Goal: Task Accomplishment & Management: Manage account settings

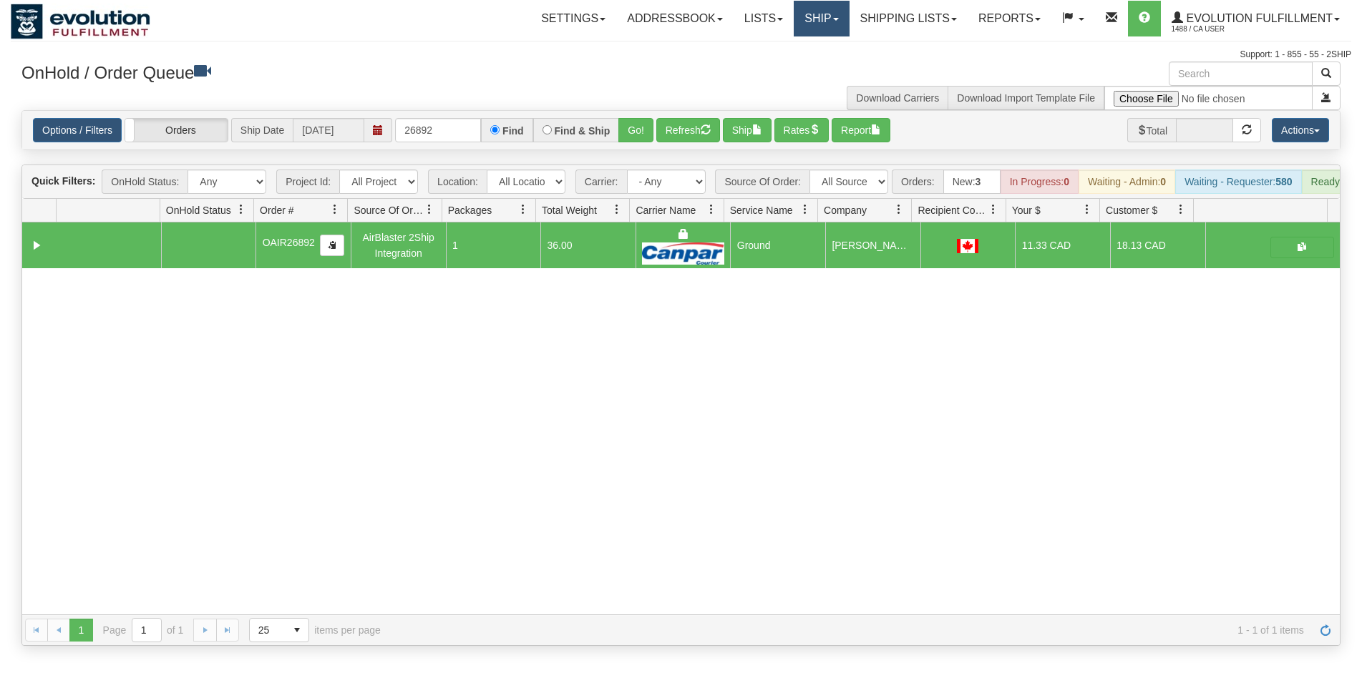
click at [818, 27] on link "Ship" at bounding box center [821, 19] width 55 height 36
click at [899, 38] on div "Toggle navigation Settings Shipping Preferences Fields Preferences New Recipien…" at bounding box center [681, 31] width 1340 height 62
click at [906, 26] on link "Shipping lists" at bounding box center [908, 19] width 118 height 36
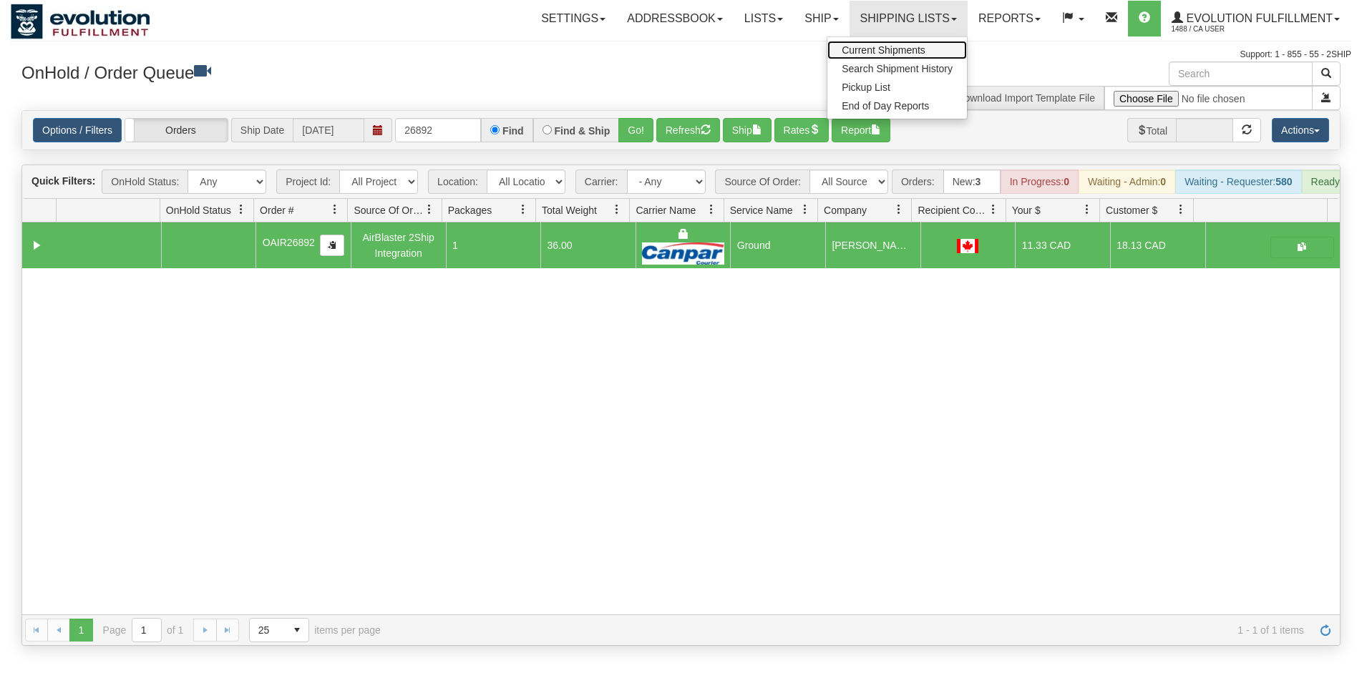
click at [897, 52] on span "Current Shipments" at bounding box center [884, 49] width 84 height 11
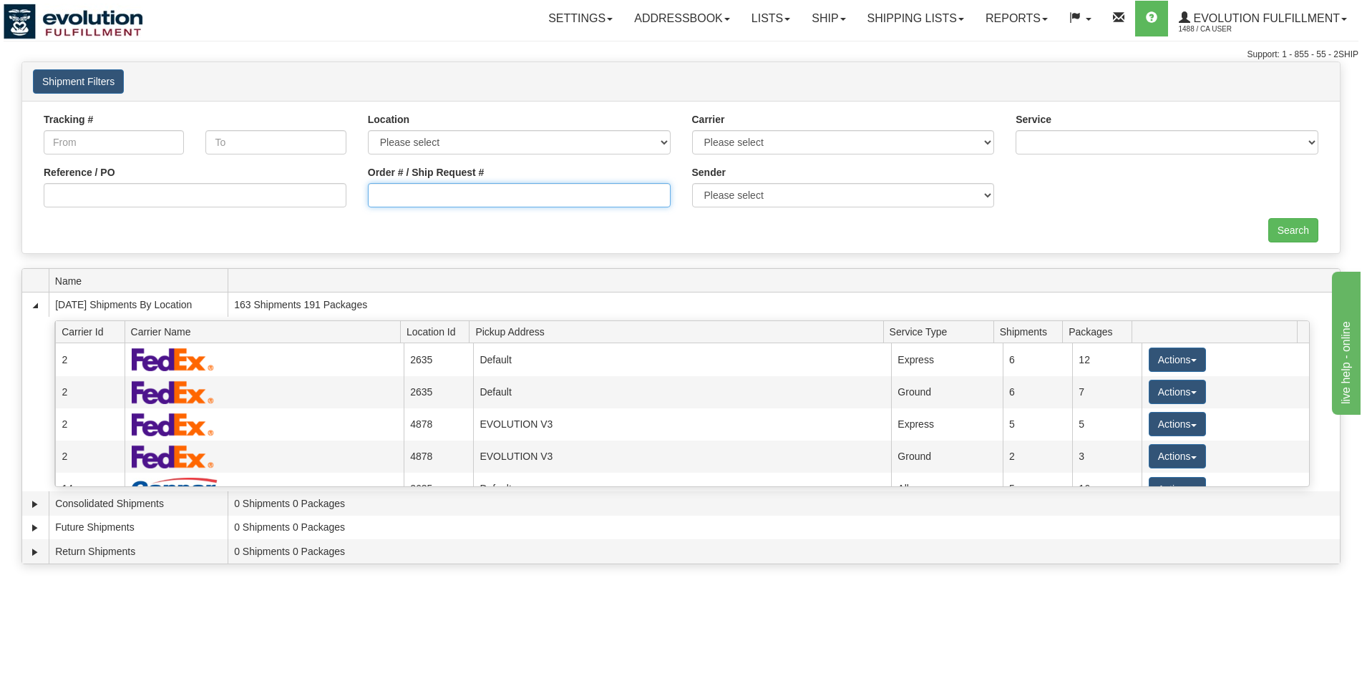
click at [506, 185] on input "Order # / Ship Request #" at bounding box center [519, 195] width 303 height 24
type input "1101"
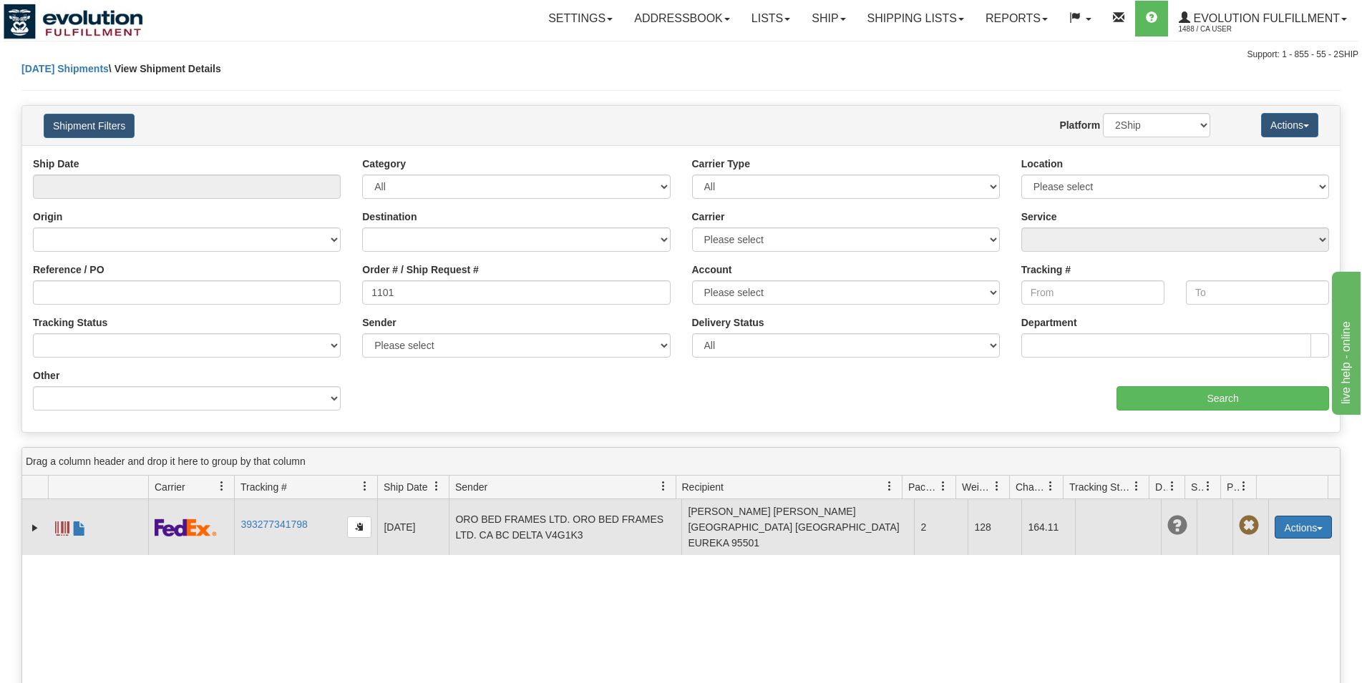
click at [1274, 517] on button "Actions" at bounding box center [1302, 527] width 57 height 23
click at [1263, 549] on link "Edit" at bounding box center [1257, 554] width 148 height 19
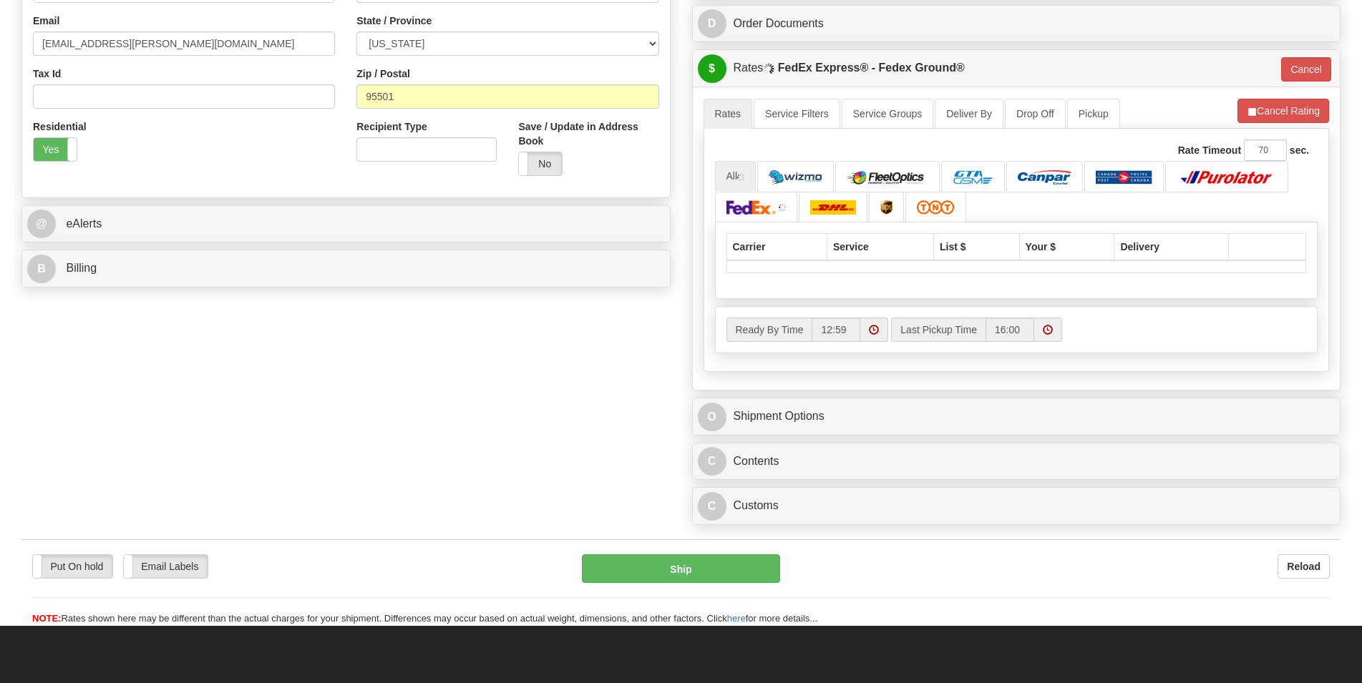
scroll to position [438, 0]
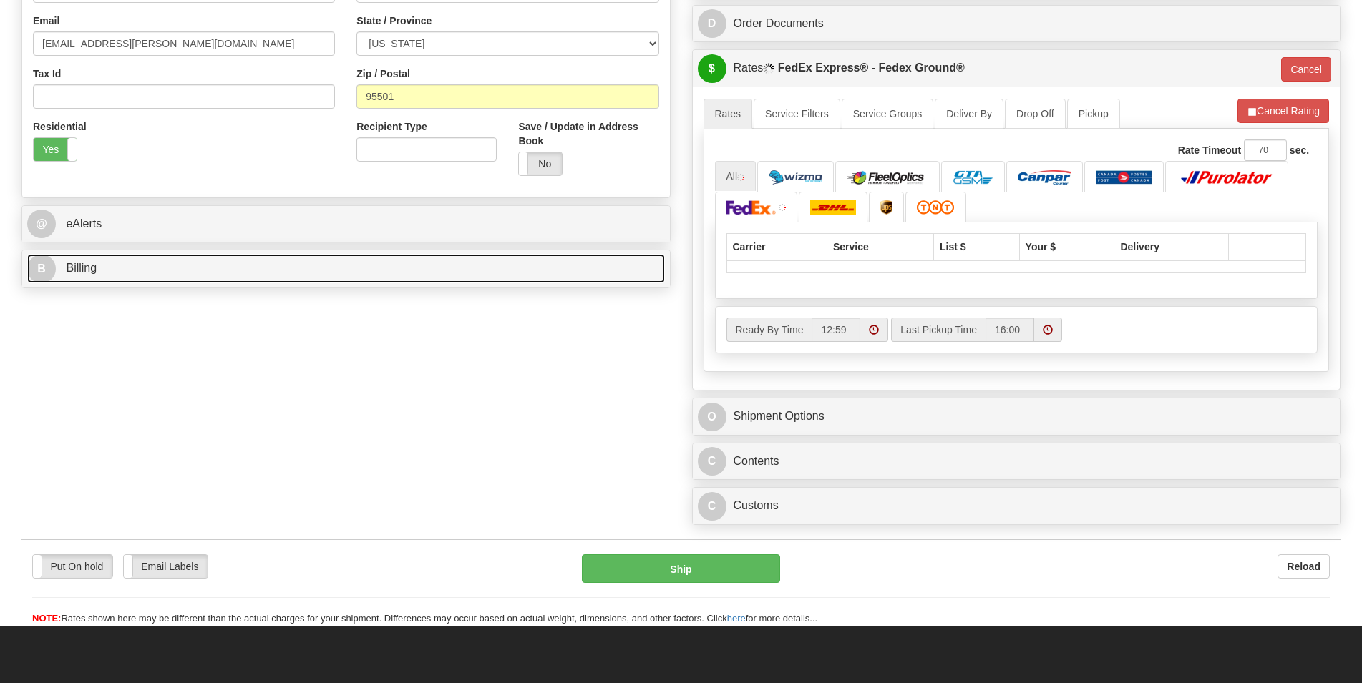
click at [233, 280] on link "B Billing" at bounding box center [346, 268] width 638 height 29
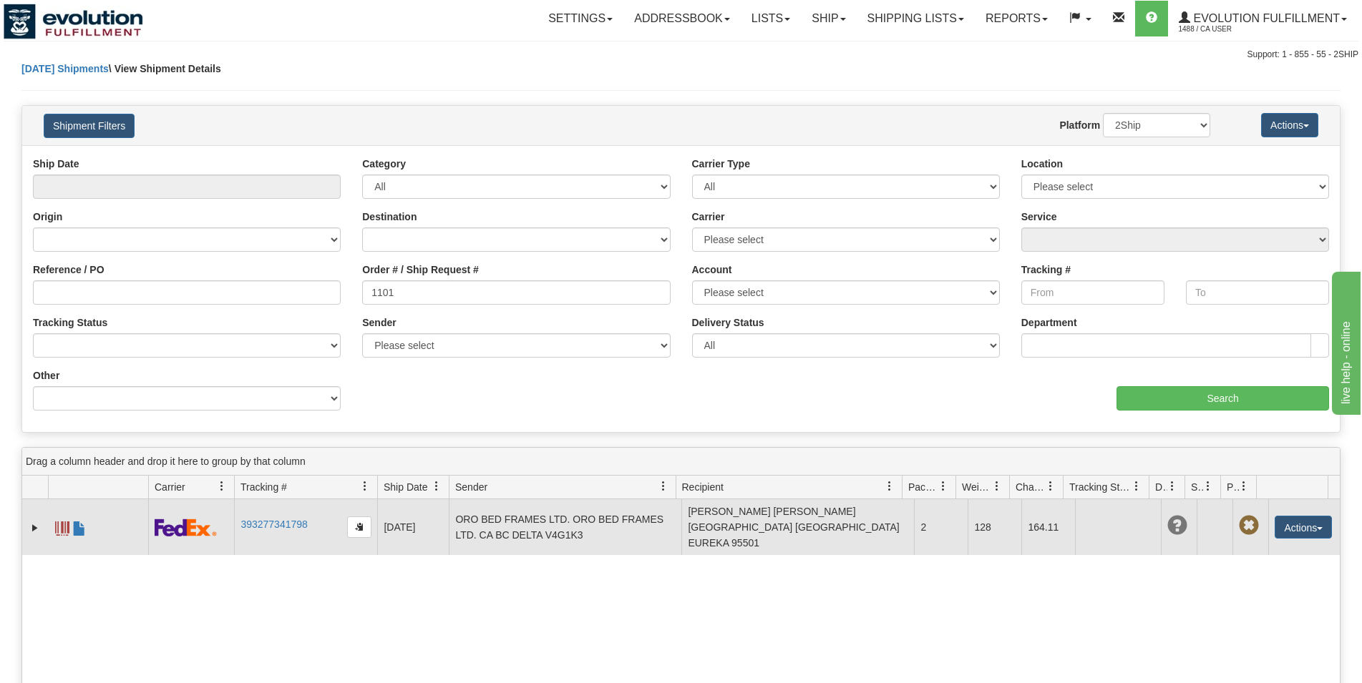
click at [65, 525] on span at bounding box center [62, 529] width 14 height 14
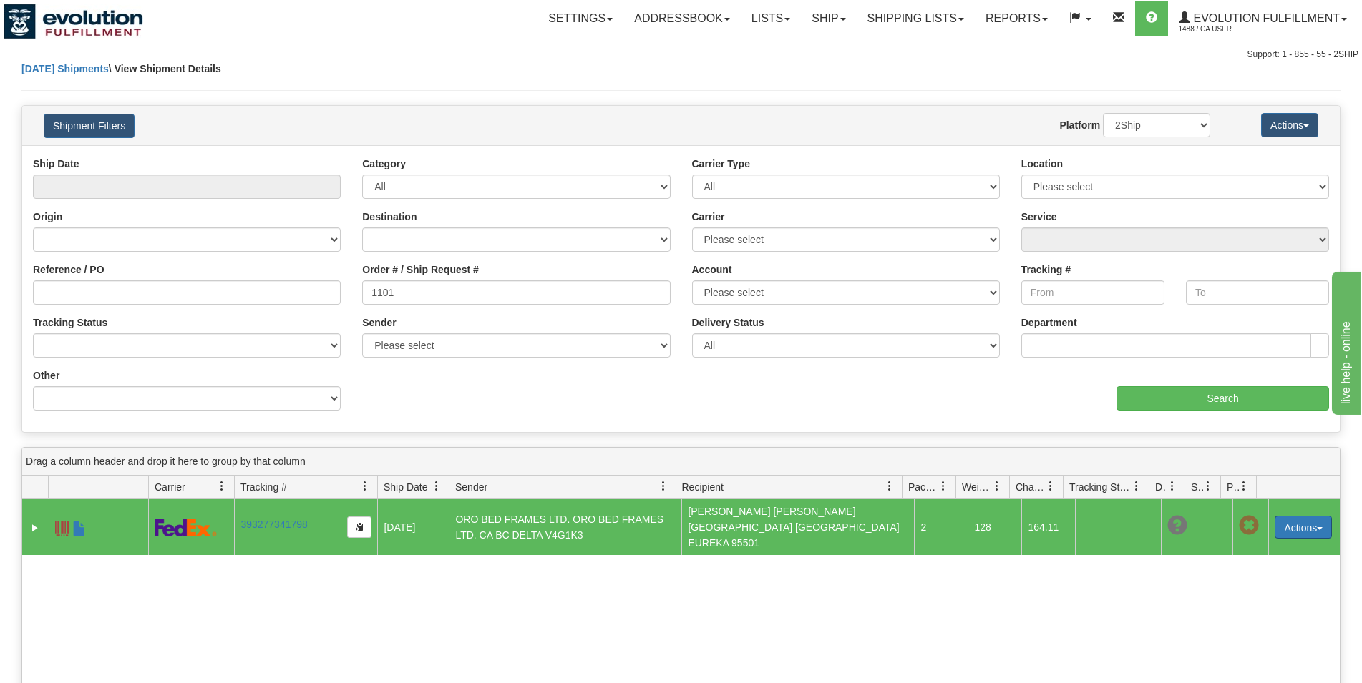
click at [1275, 516] on button "Actions" at bounding box center [1302, 527] width 57 height 23
click at [1272, 545] on link "Edit" at bounding box center [1257, 554] width 148 height 19
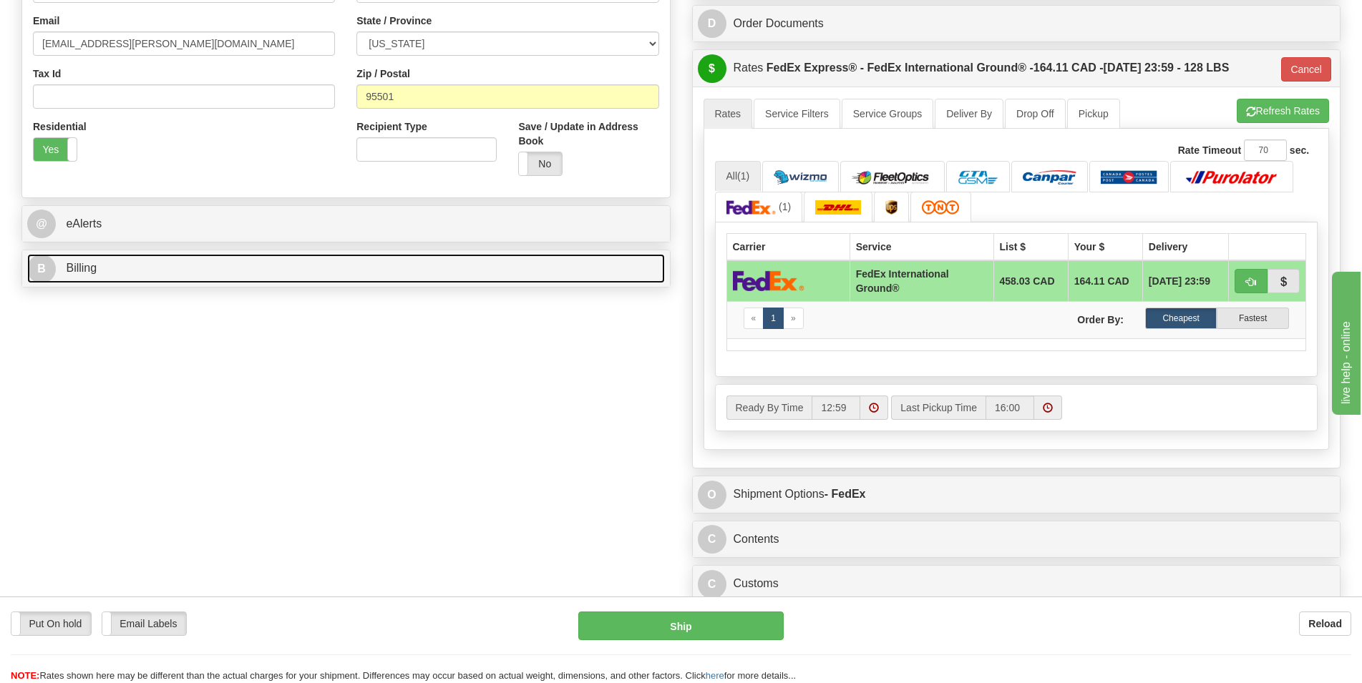
click at [196, 268] on link "B Billing" at bounding box center [346, 268] width 638 height 29
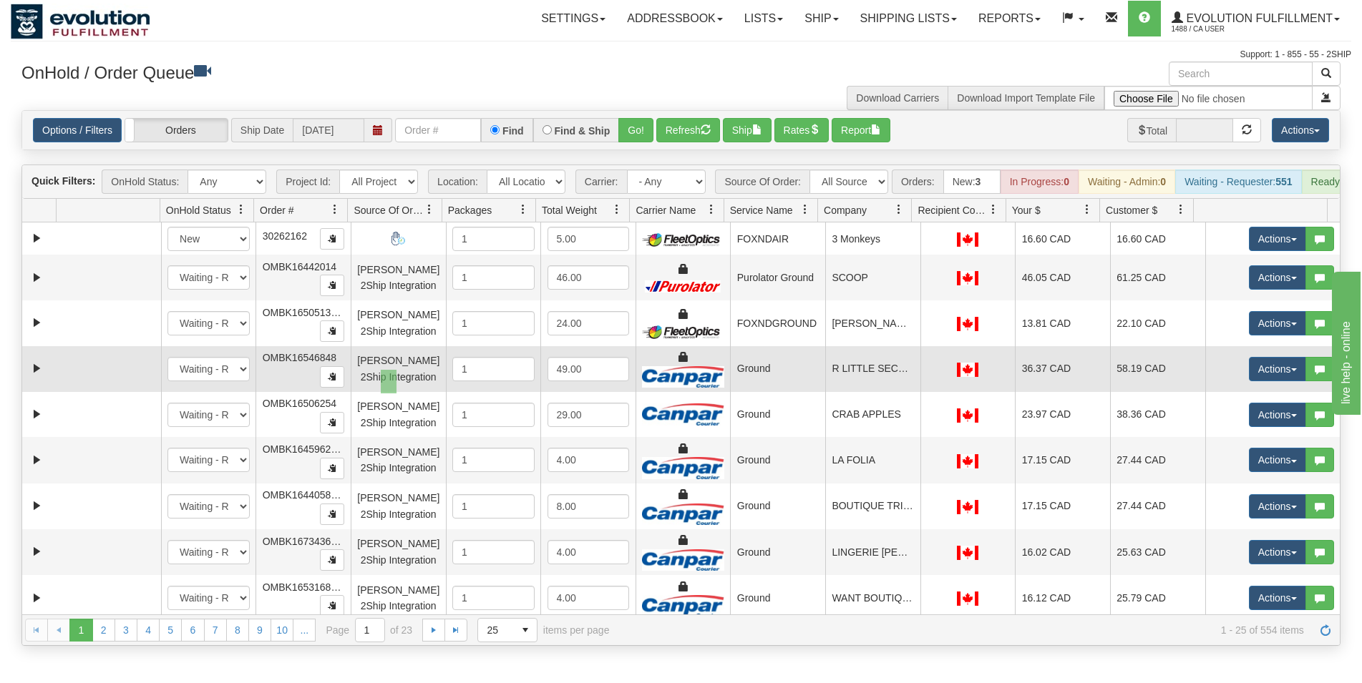
drag, startPoint x: 381, startPoint y: 394, endPoint x: 396, endPoint y: 370, distance: 28.4
click at [396, 370] on div "[PERSON_NAME] 2Ship Integration" at bounding box center [398, 369] width 82 height 32
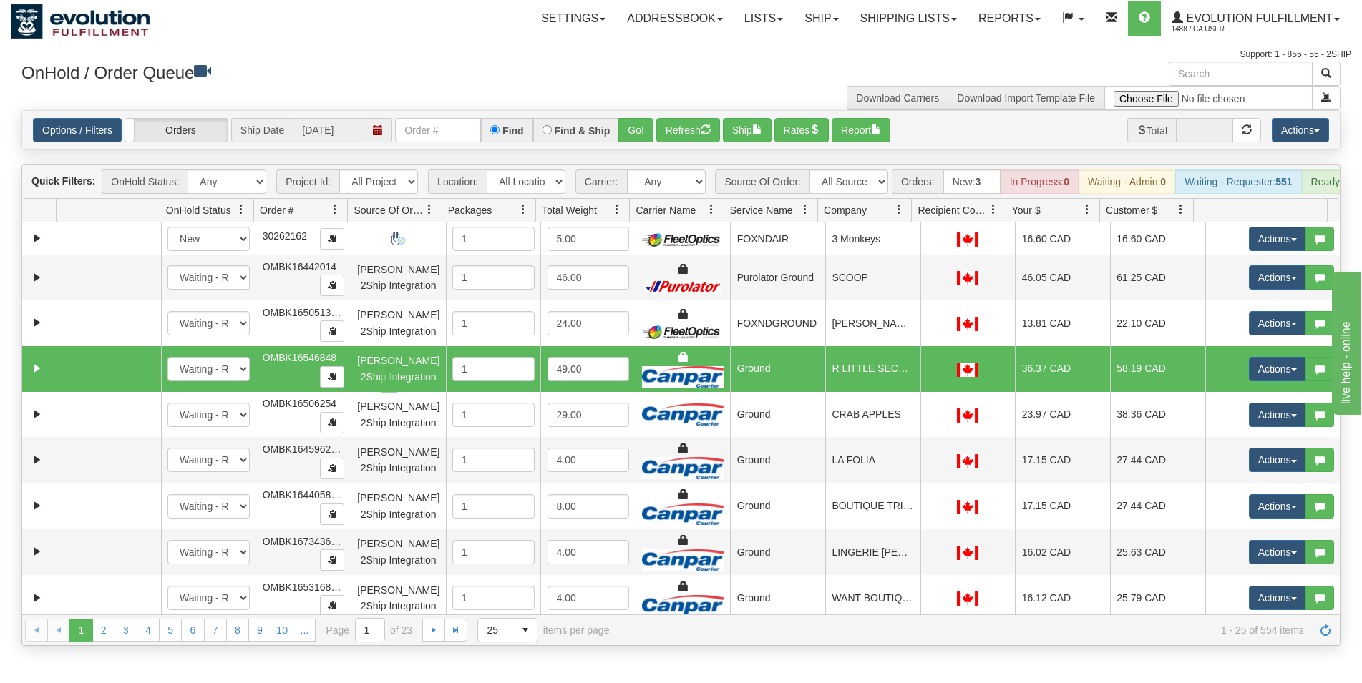
drag, startPoint x: 396, startPoint y: 370, endPoint x: 381, endPoint y: 394, distance: 28.4
click at [381, 385] on div "[PERSON_NAME] 2Ship Integration" at bounding box center [398, 369] width 82 height 32
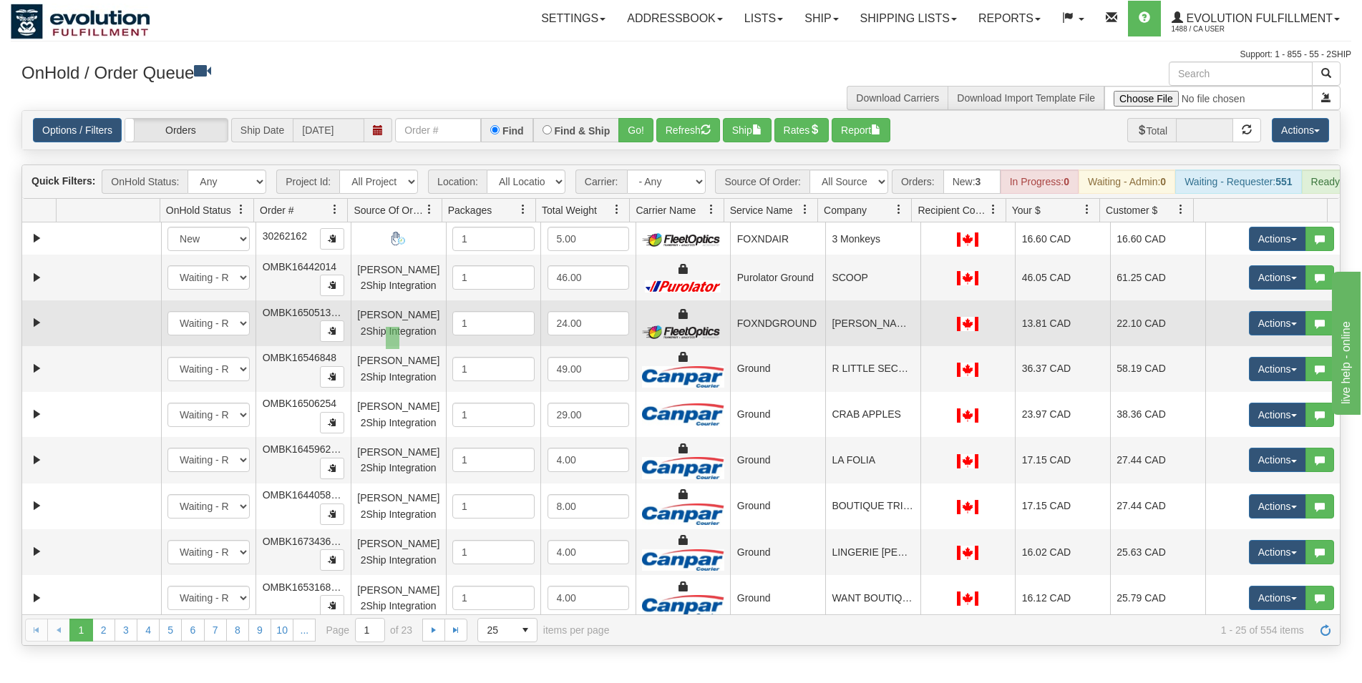
drag, startPoint x: 386, startPoint y: 327, endPoint x: 399, endPoint y: 349, distance: 26.0
click at [399, 339] on div "[PERSON_NAME] 2Ship Integration" at bounding box center [398, 323] width 82 height 32
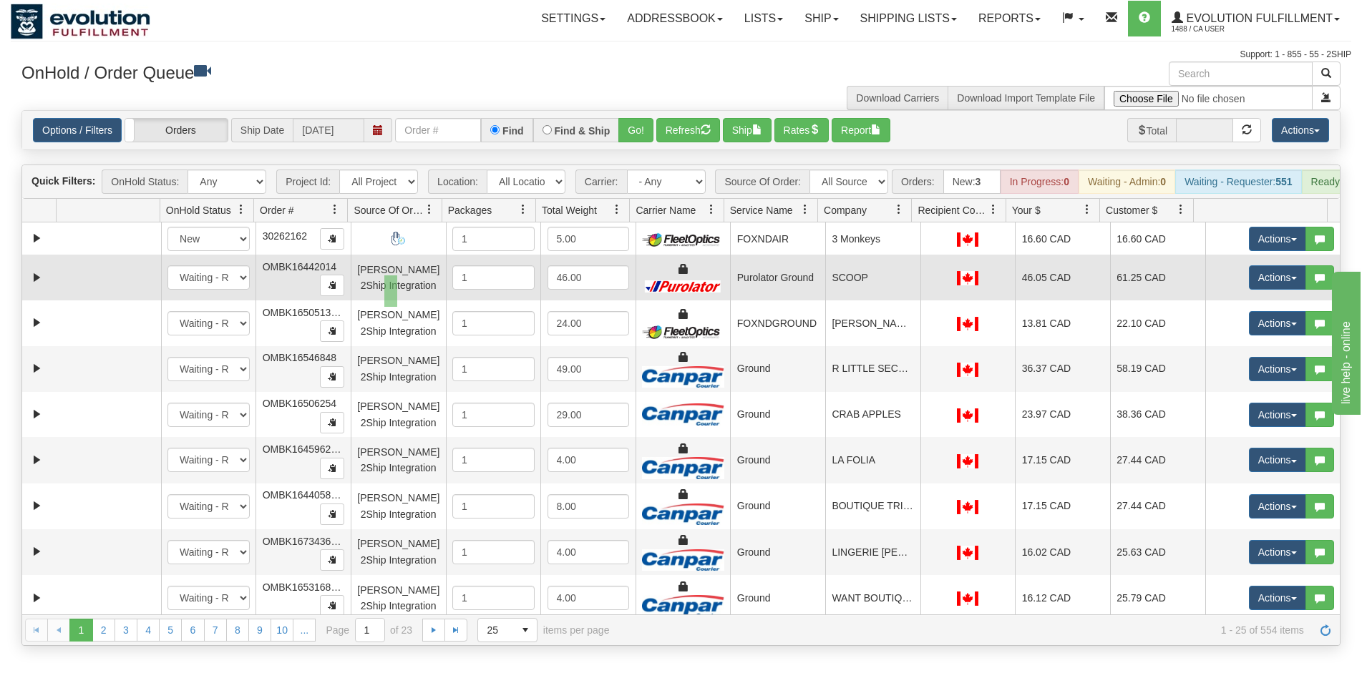
drag, startPoint x: 384, startPoint y: 275, endPoint x: 397, endPoint y: 307, distance: 34.0
click at [397, 301] on td "[PERSON_NAME] 2Ship Integration" at bounding box center [398, 278] width 95 height 46
